Goal: Obtain resource: Download file/media

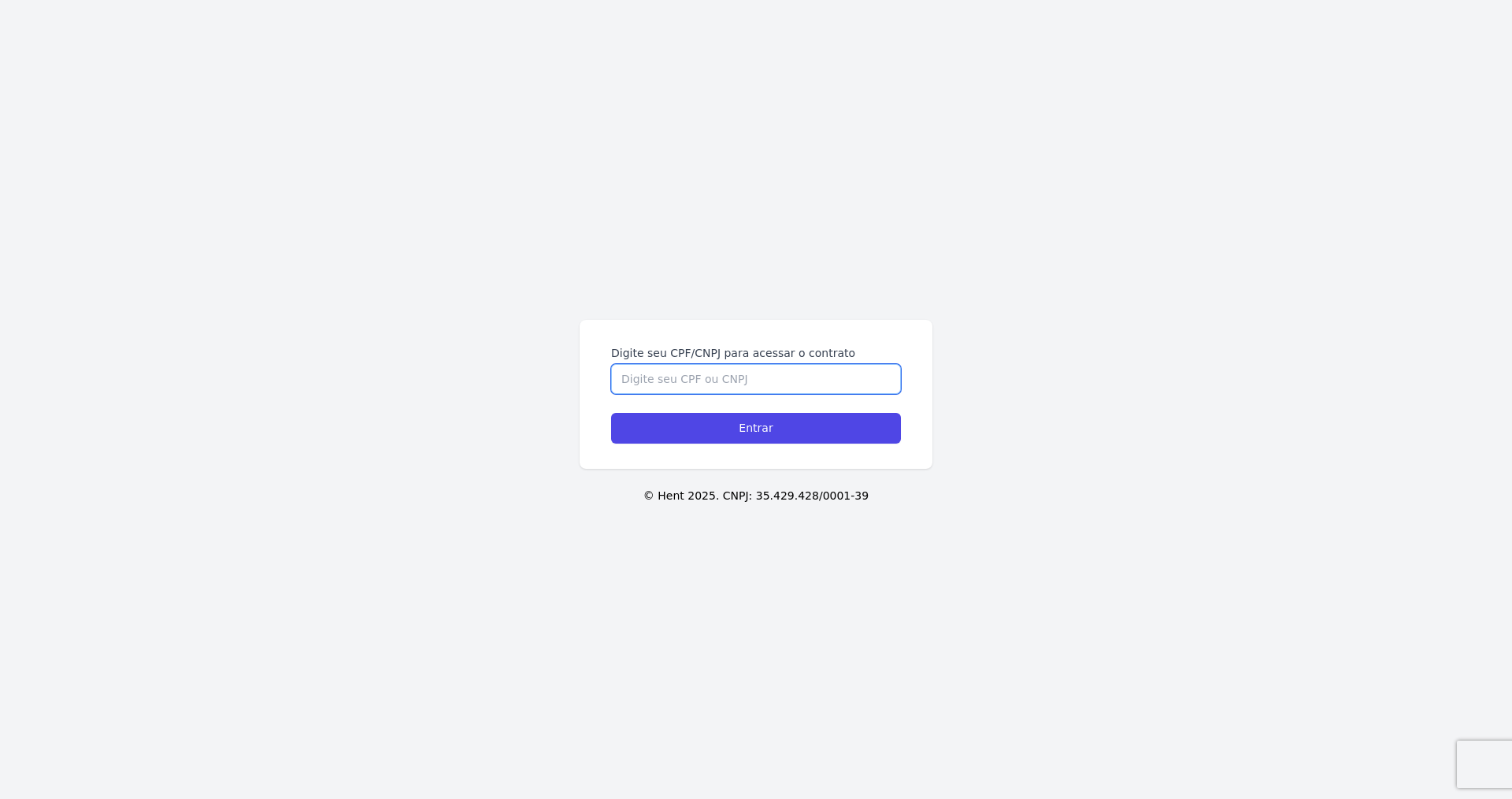
click at [690, 367] on input "Digite seu CPF/CNPJ para acessar o contrato" at bounding box center [755, 379] width 290 height 30
type input "06997480110"
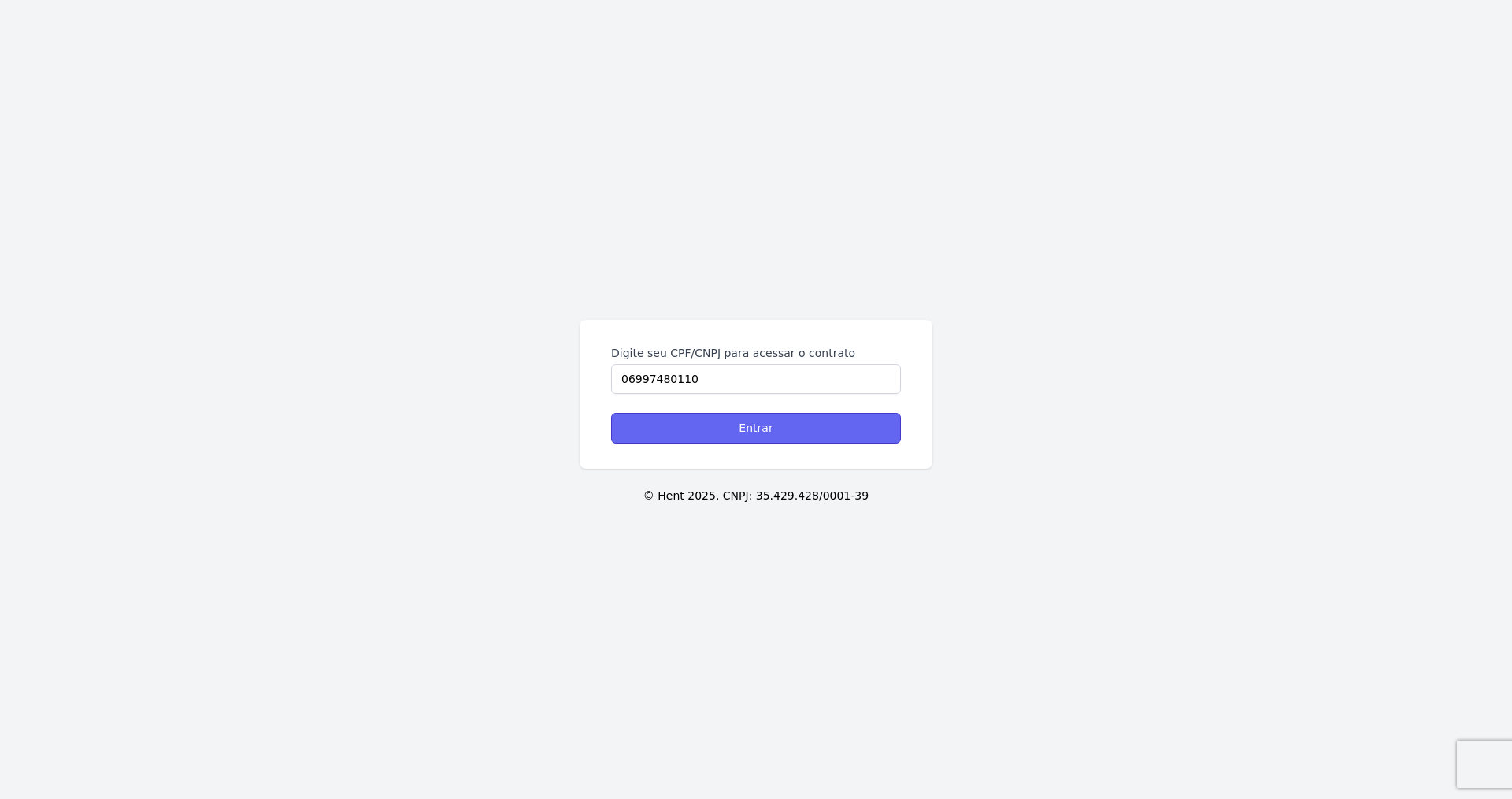
click at [752, 427] on input "Entrar" at bounding box center [755, 428] width 290 height 31
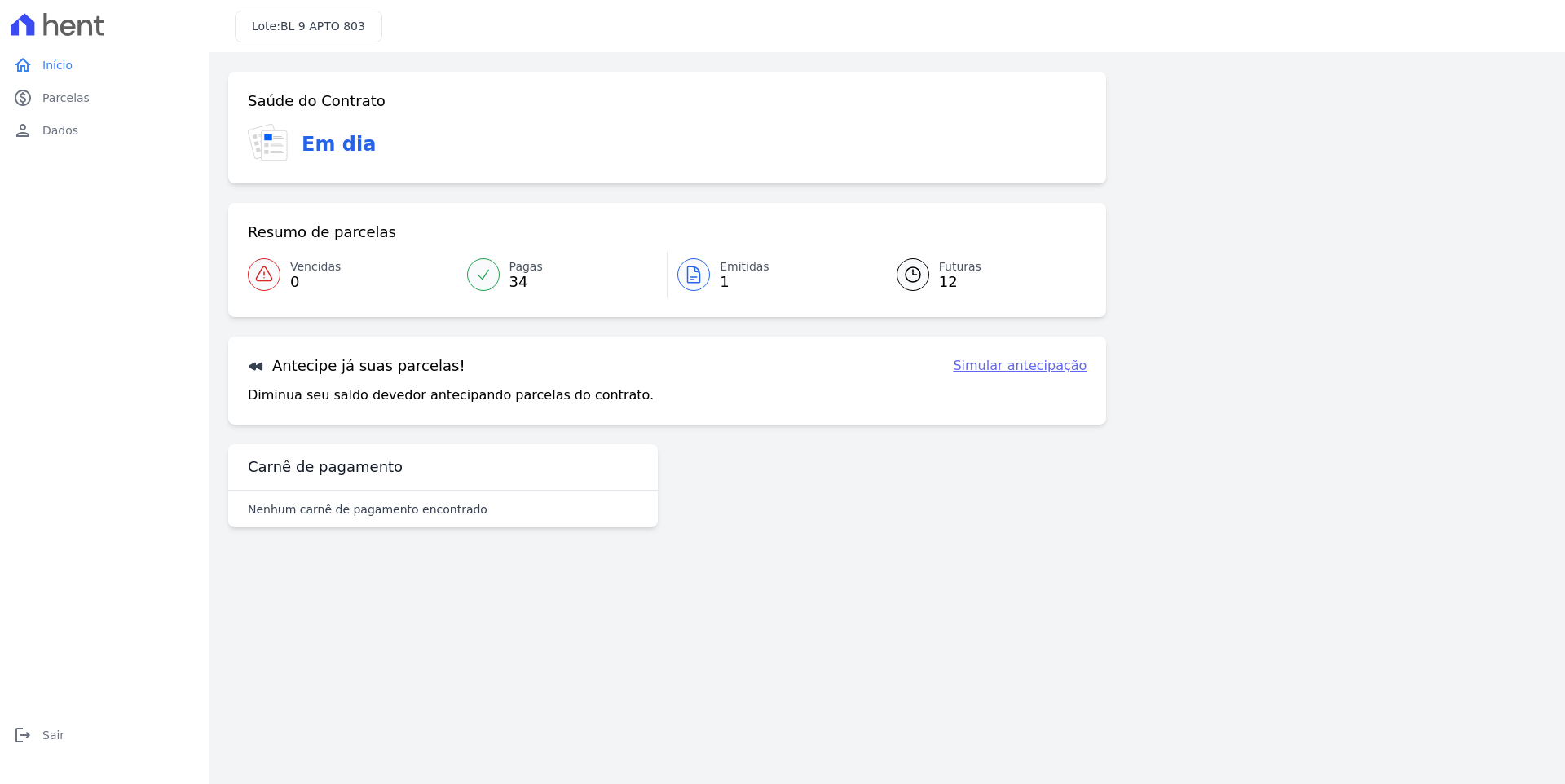
click at [947, 283] on span "12" at bounding box center [960, 282] width 43 height 13
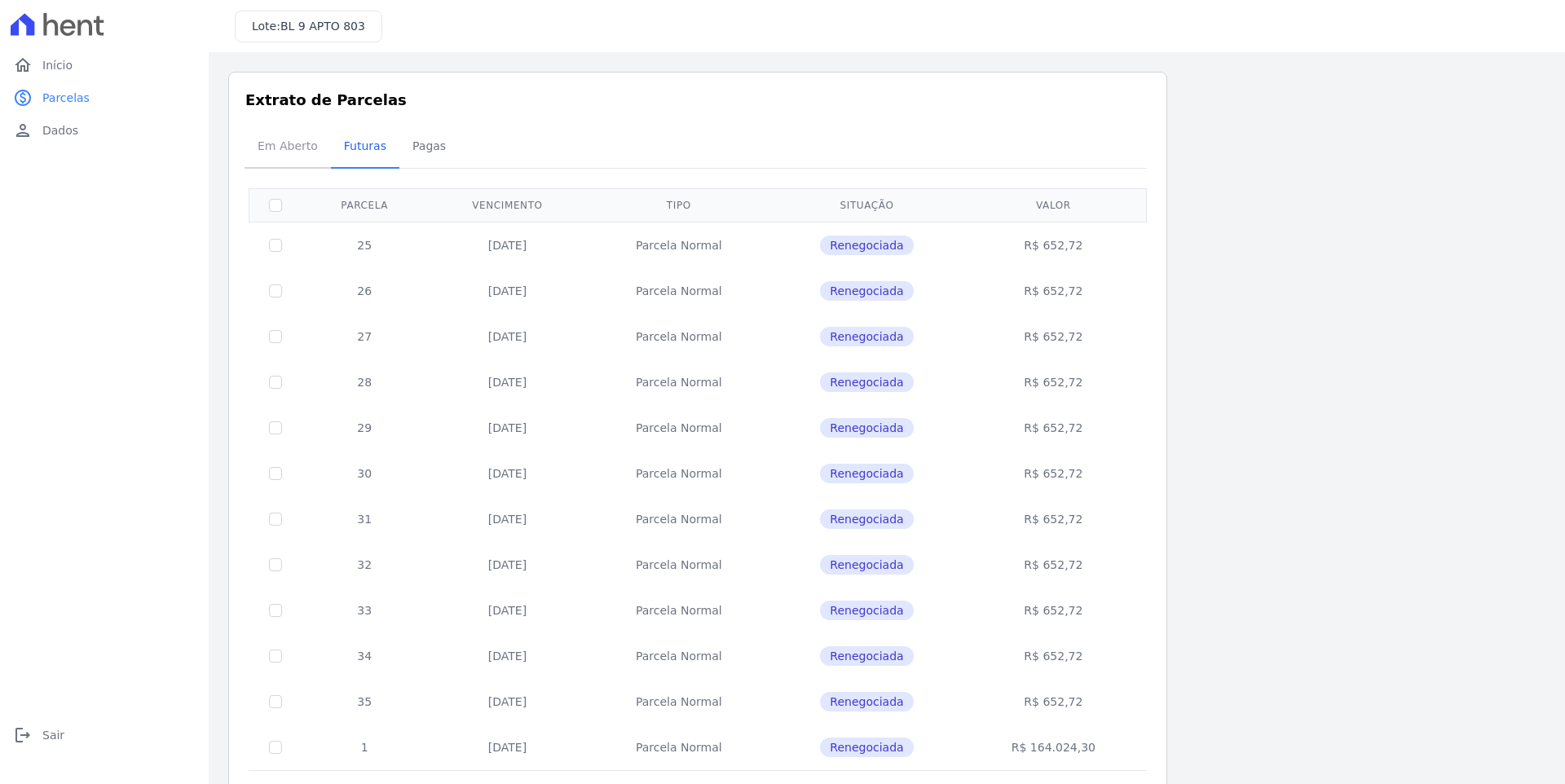
click at [298, 139] on span "Em Aberto" at bounding box center [288, 146] width 80 height 33
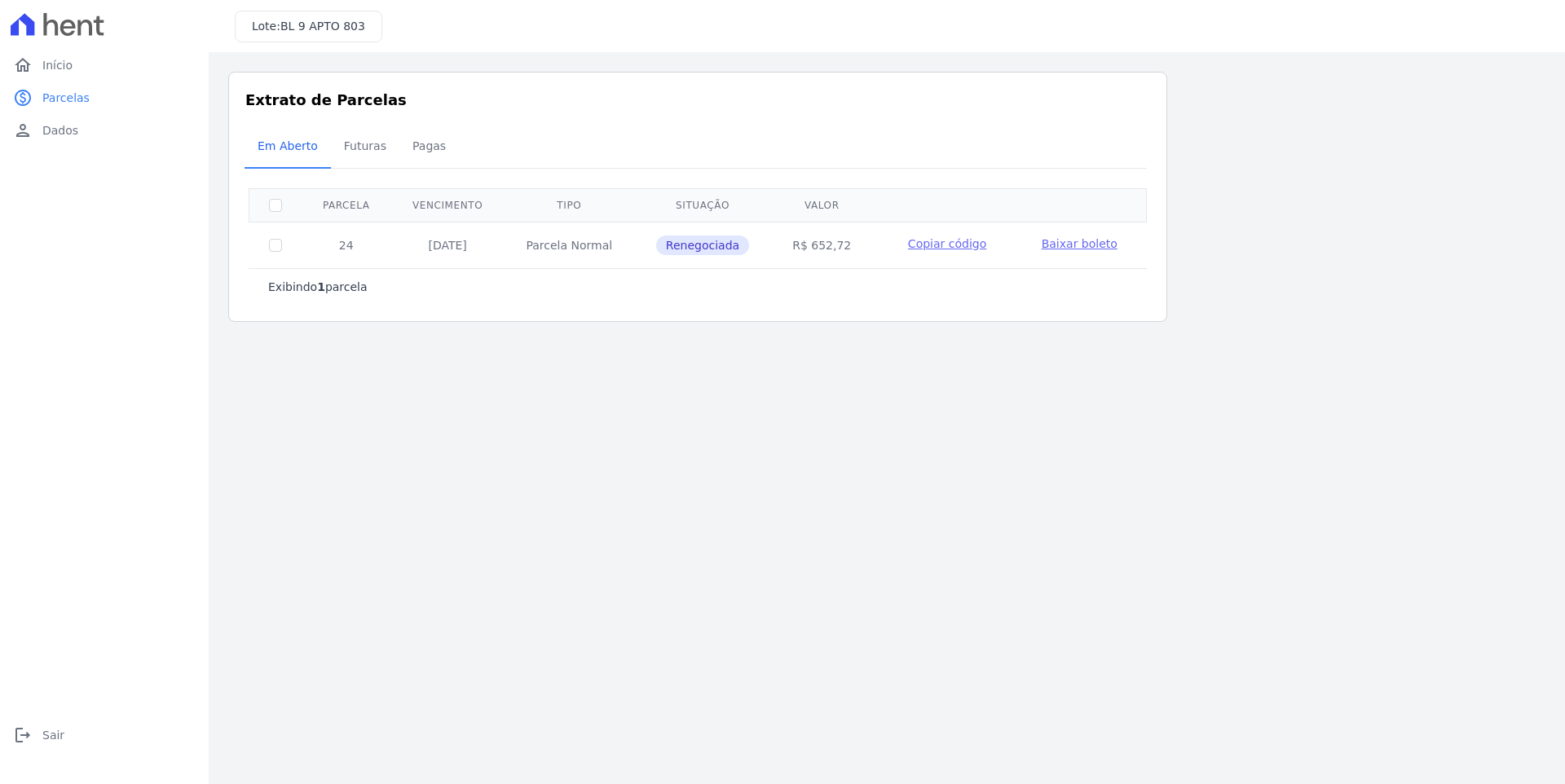
click at [1061, 249] on span "Baixar boleto" at bounding box center [1080, 244] width 76 height 13
